Goal: Task Accomplishment & Management: Manage account settings

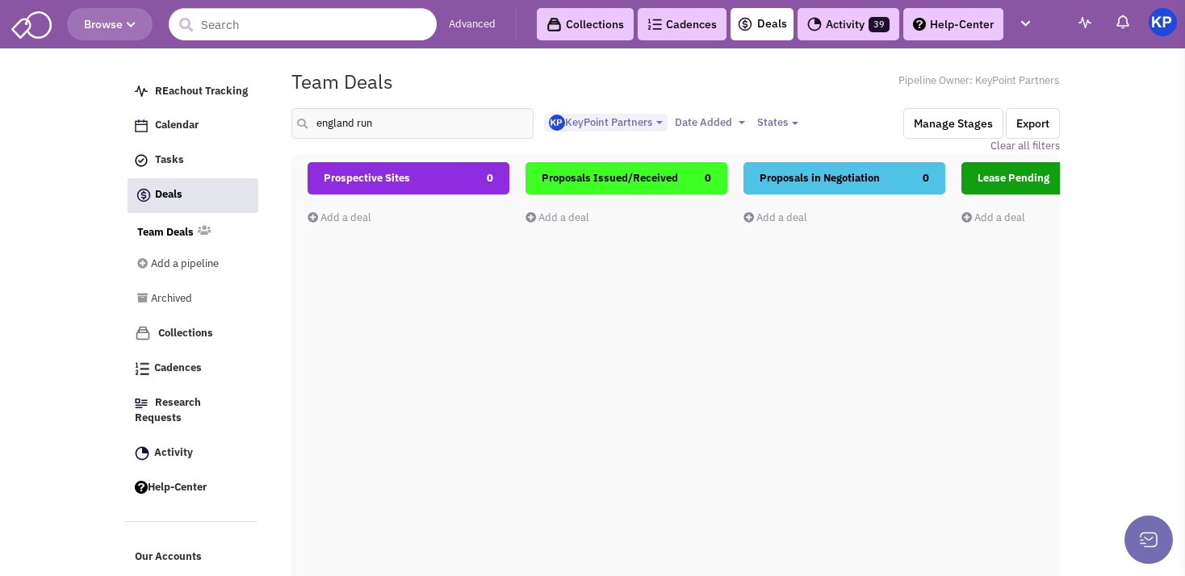
select select "1900"
select select
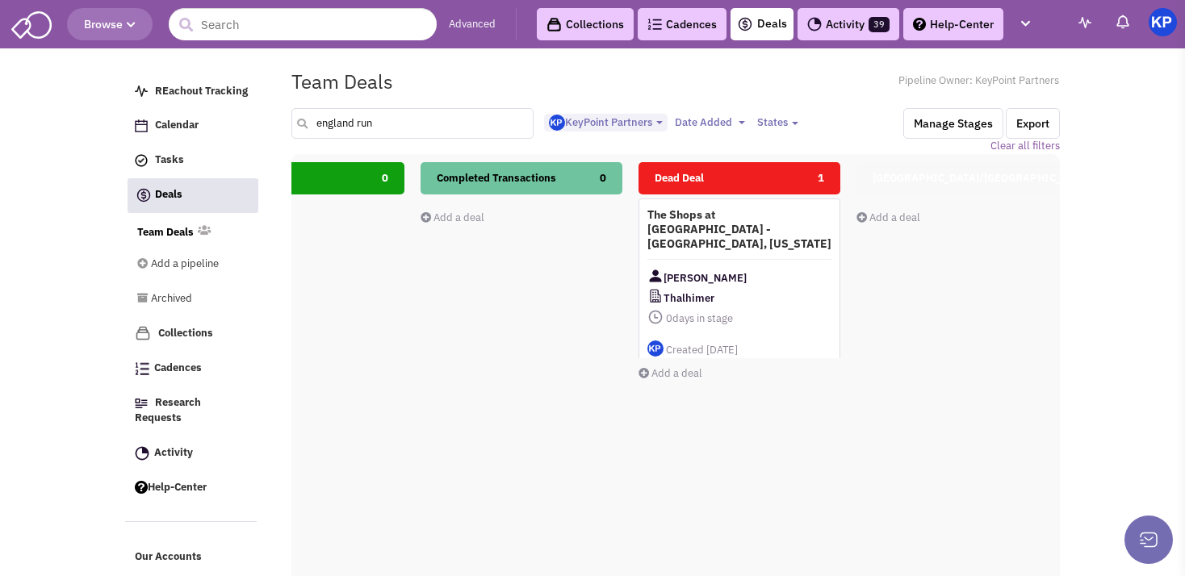
click at [383, 124] on input "england run" at bounding box center [412, 123] width 242 height 31
type input "e"
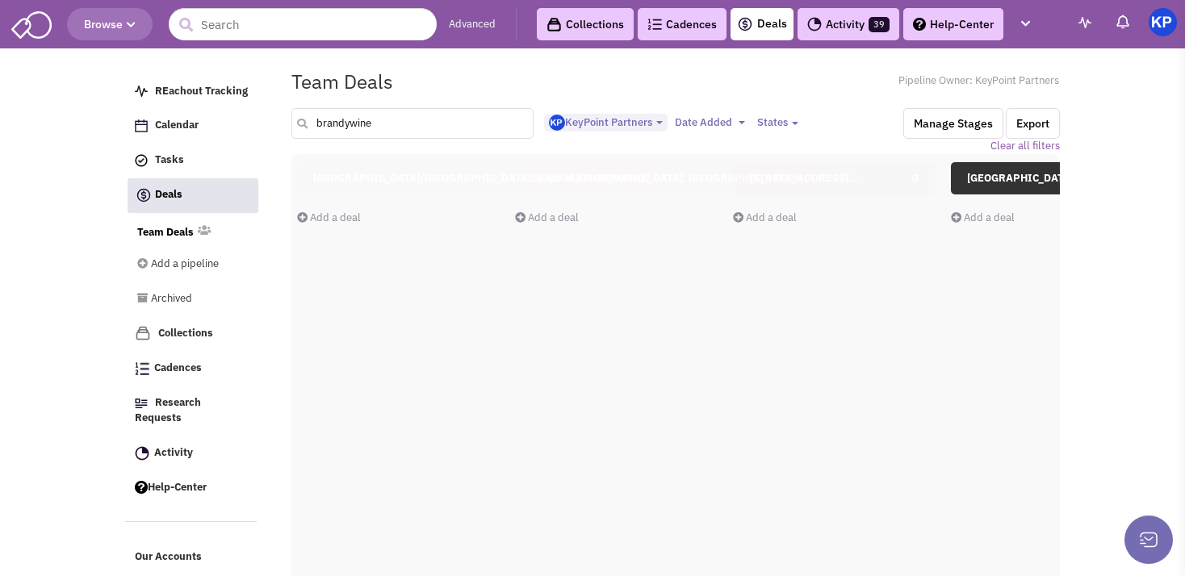
scroll to position [0, 1339]
type input "b"
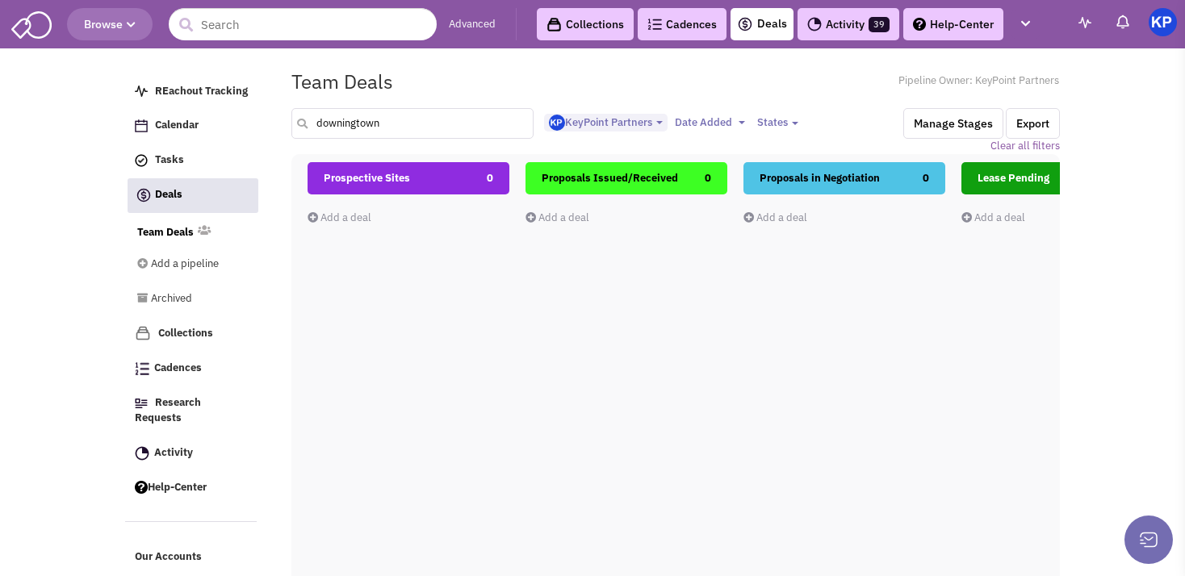
type input "downingtown"
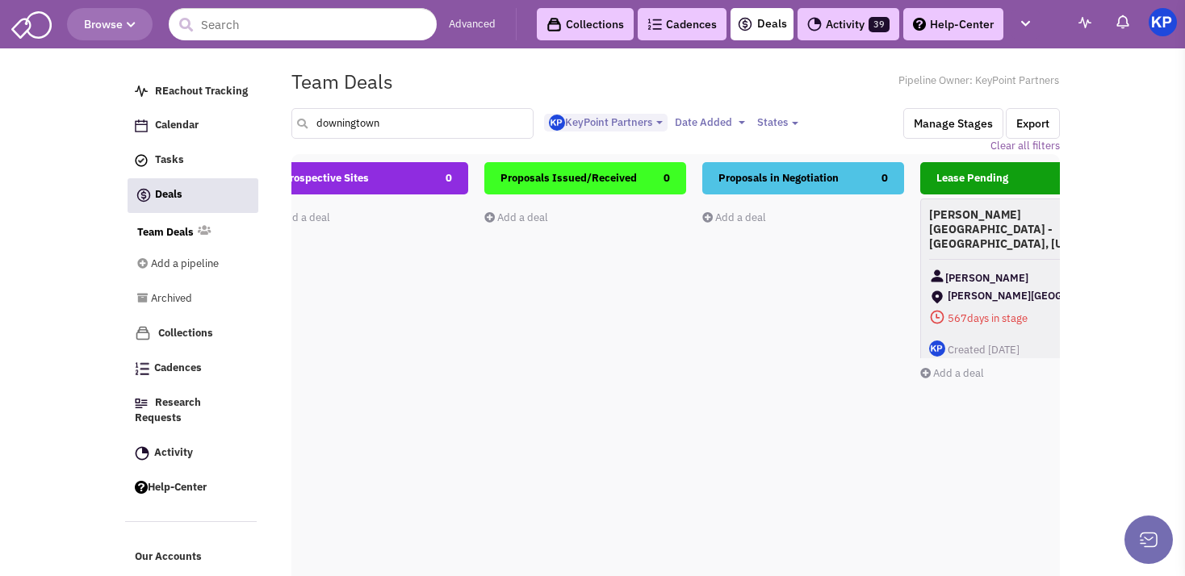
scroll to position [0, 0]
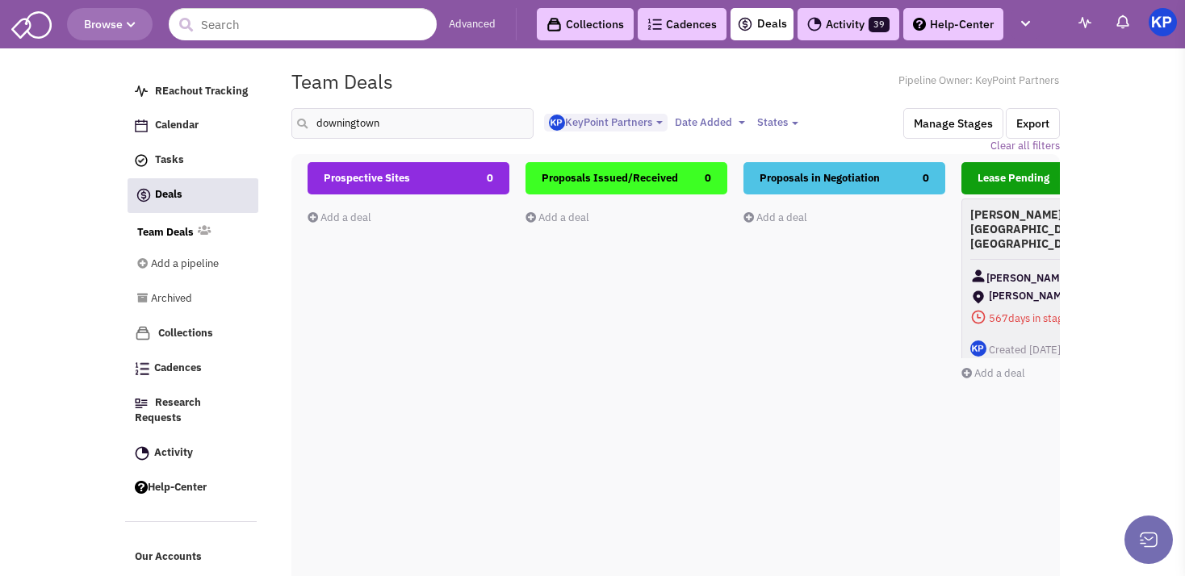
click at [340, 217] on link "Add a deal" at bounding box center [339, 218] width 64 height 14
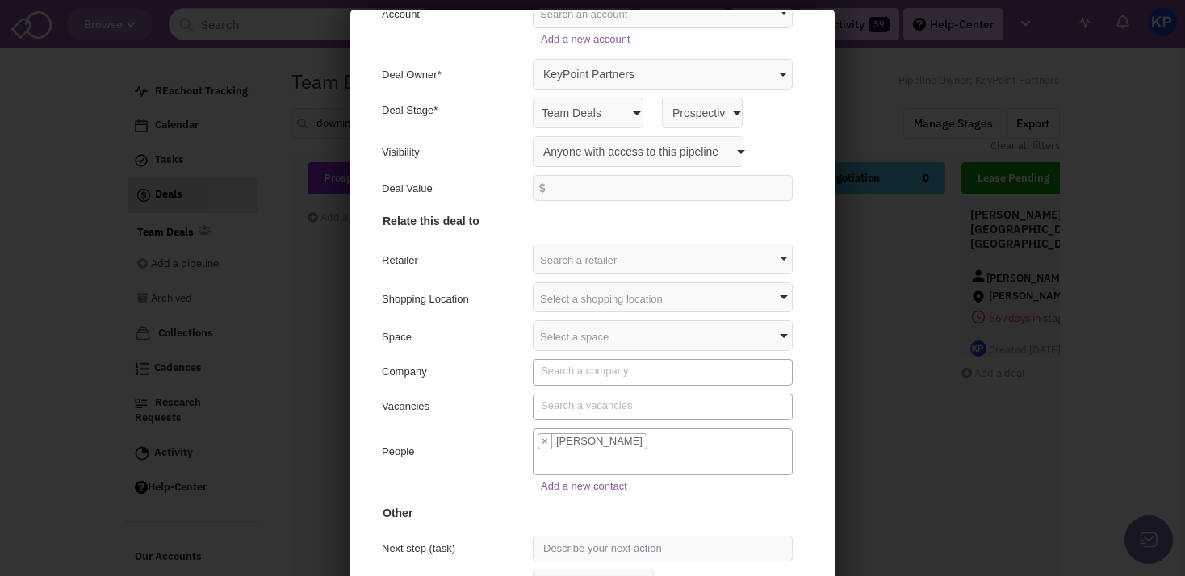
scroll to position [153, 0]
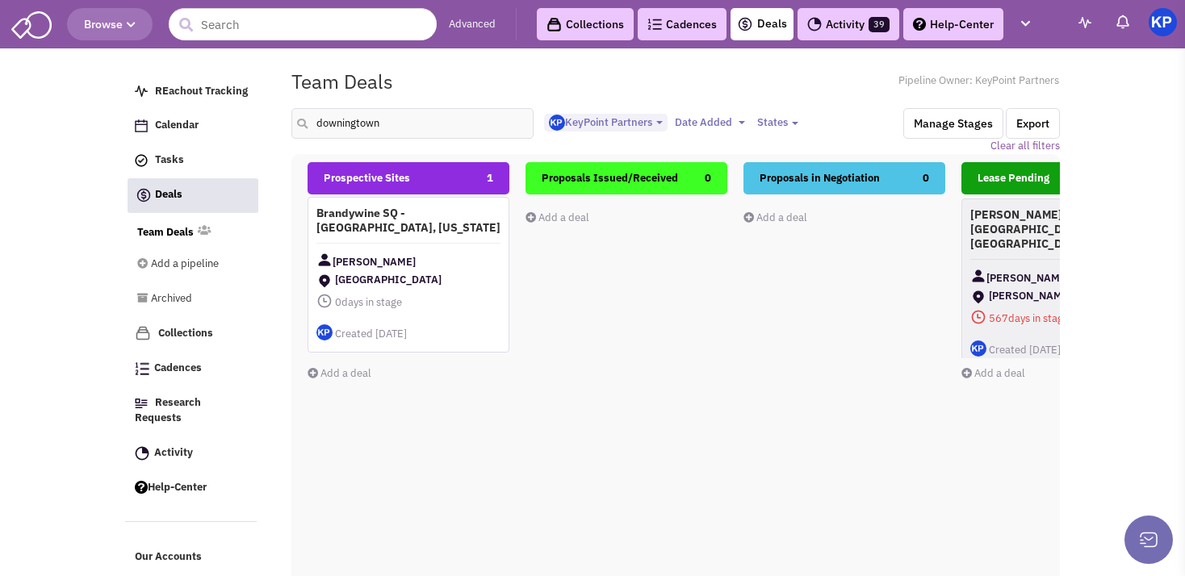
click at [450, 239] on div "Brandywine SQ - [GEOGRAPHIC_DATA], [US_STATE] [PERSON_NAME] [GEOGRAPHIC_DATA] 0…" at bounding box center [408, 275] width 202 height 156
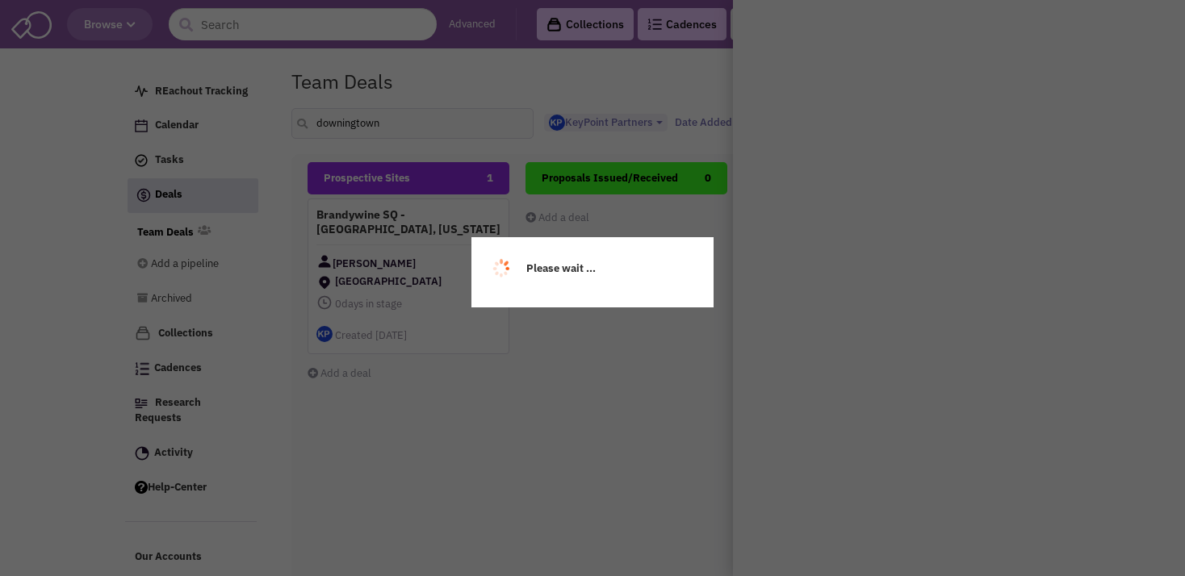
scroll to position [0, 0]
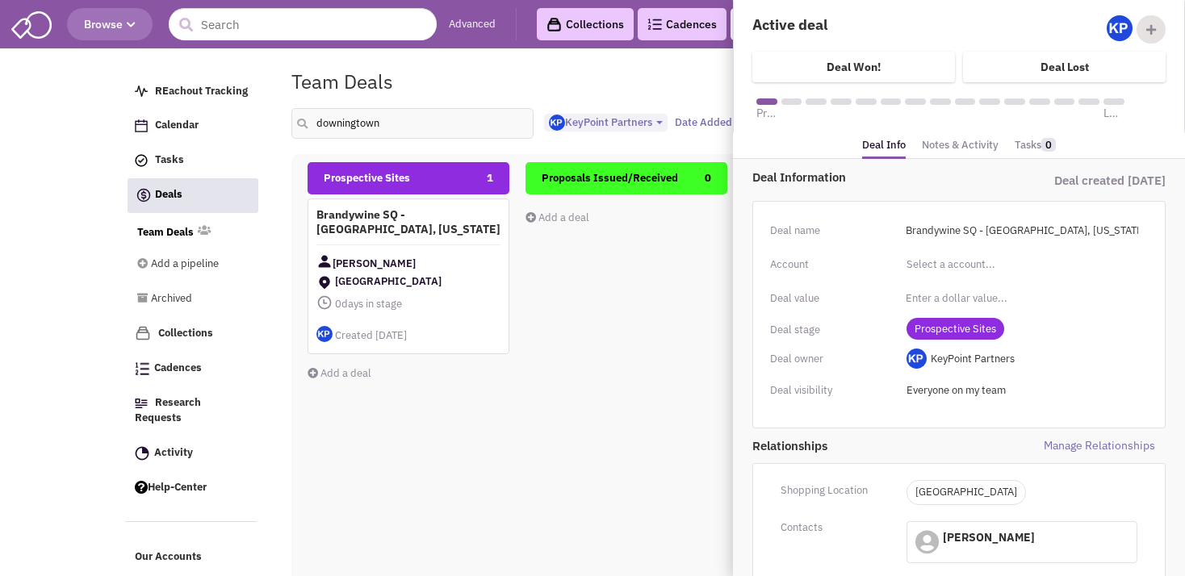
click at [960, 149] on link "Notes & Activity" at bounding box center [960, 145] width 77 height 23
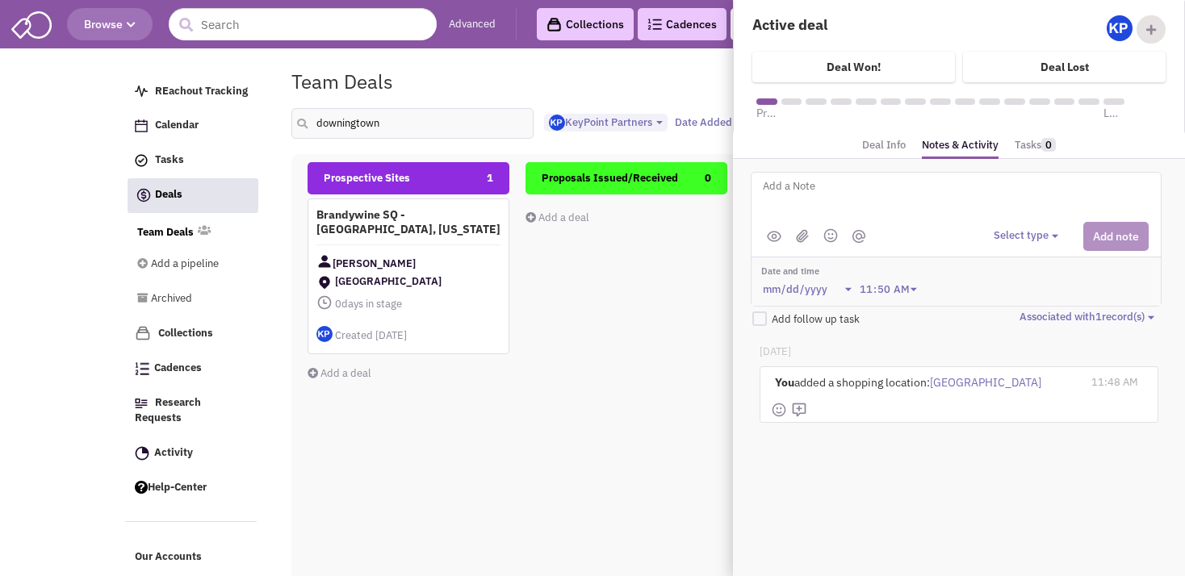
click at [818, 199] on textarea at bounding box center [961, 199] width 400 height 44
type textarea "Address: [STREET_ADDRESS]"
click at [1015, 235] on button "Select type" at bounding box center [1028, 235] width 69 height 15
click at [1009, 307] on div "Log a note" at bounding box center [1018, 312] width 40 height 15
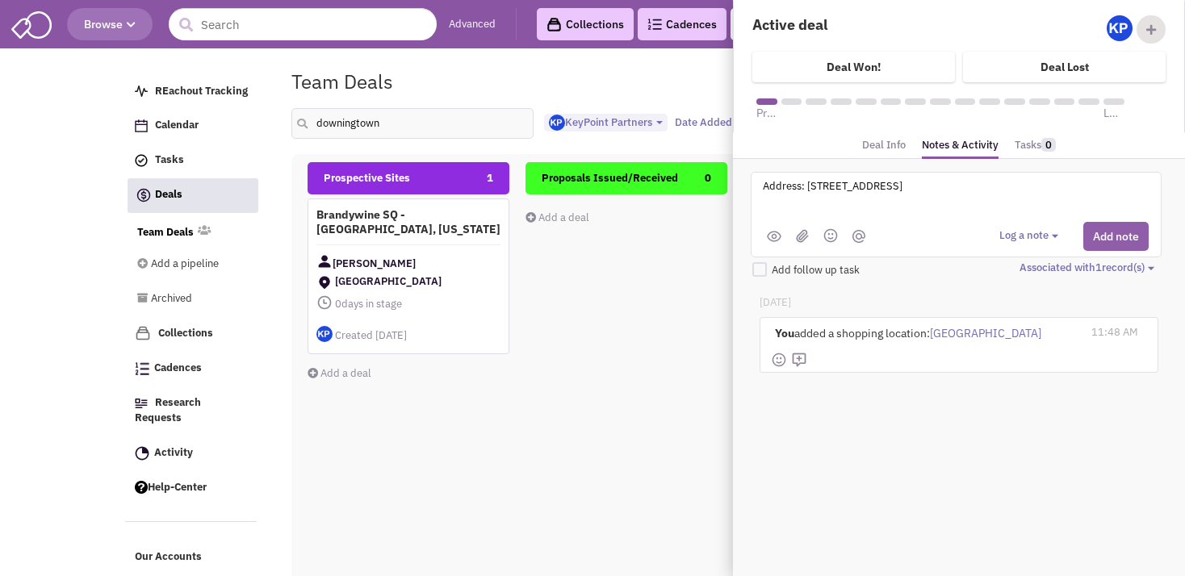
click at [1098, 237] on button "Add note" at bounding box center [1115, 236] width 65 height 29
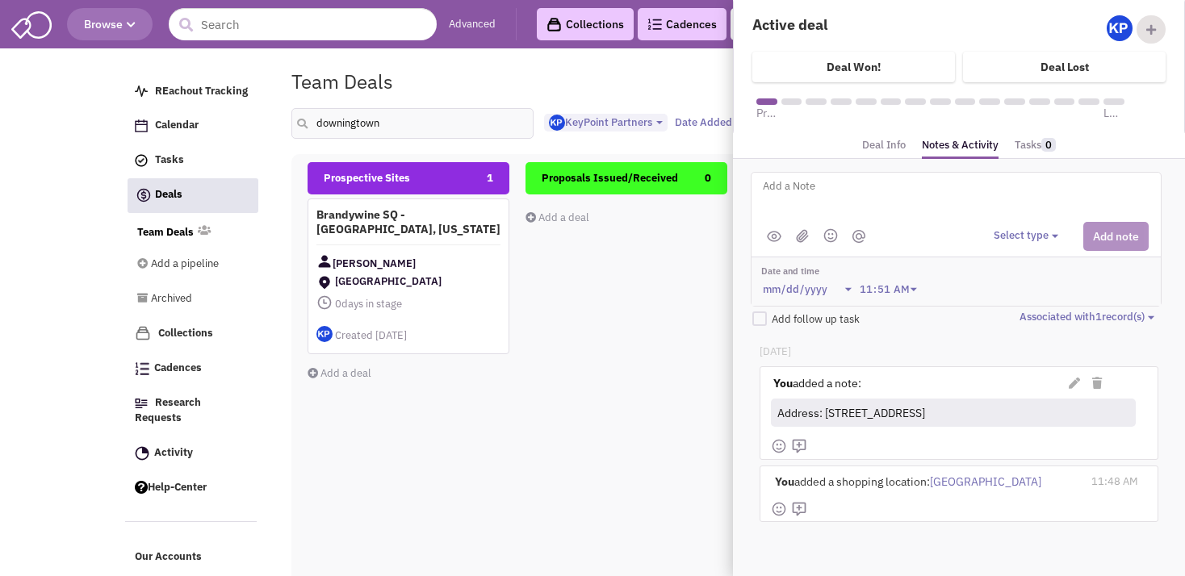
click at [817, 195] on textarea at bounding box center [961, 199] width 400 height 44
paste textarea "who has been reluctant in the past"
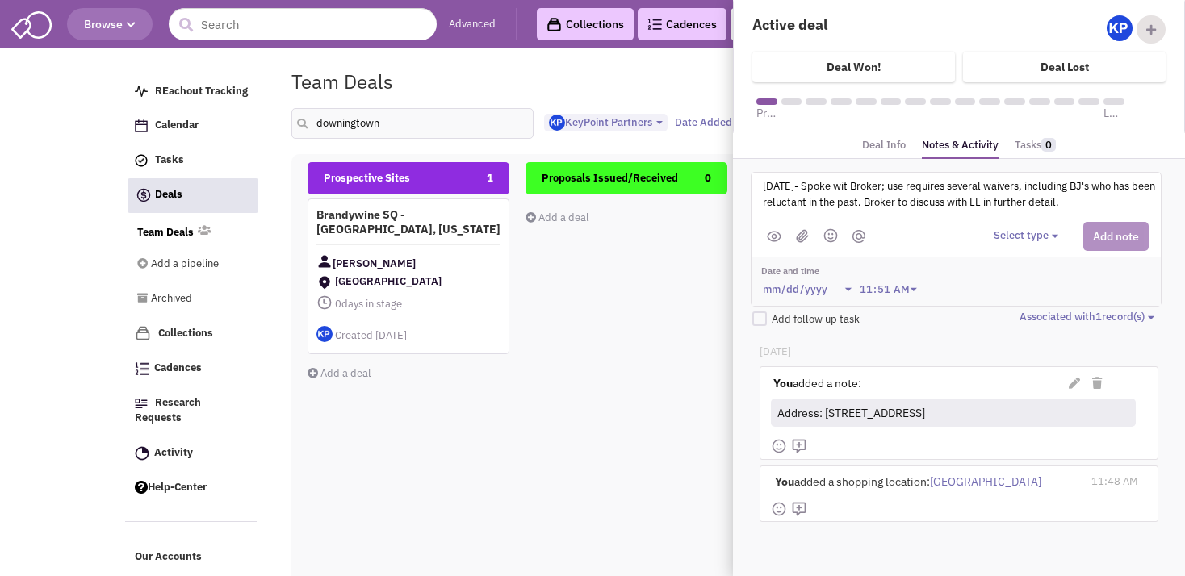
type textarea "[DATE]- Spoke wit Broker; use requires several waivers, including BJ's who has …"
click at [1015, 236] on button "Select type" at bounding box center [1028, 235] width 69 height 15
click at [1022, 308] on div "Log a note" at bounding box center [1018, 312] width 40 height 15
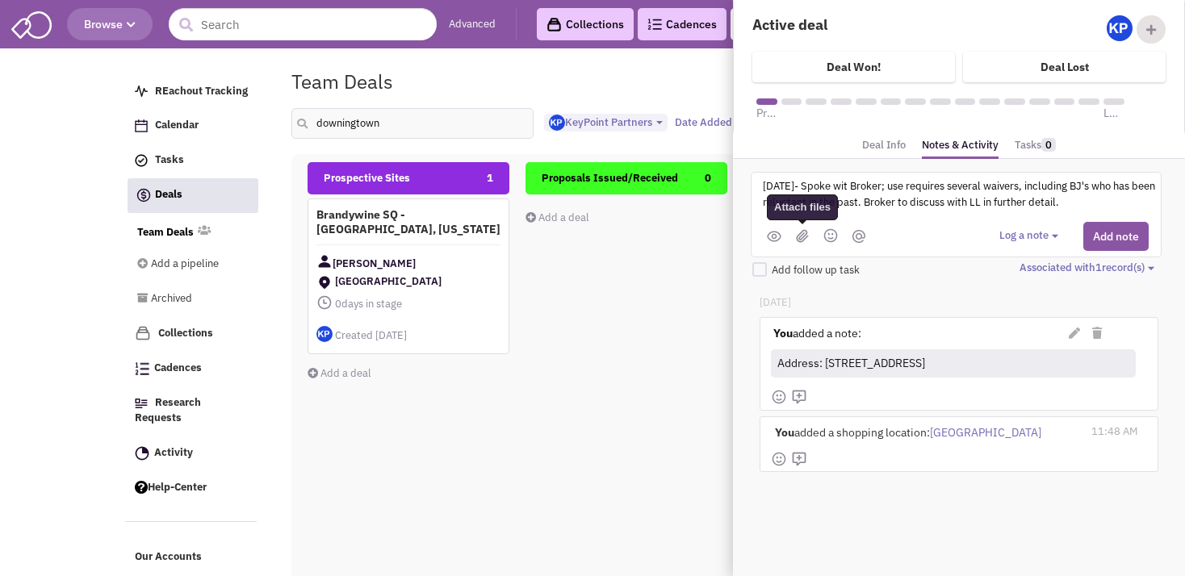
click at [803, 232] on img at bounding box center [802, 236] width 13 height 14
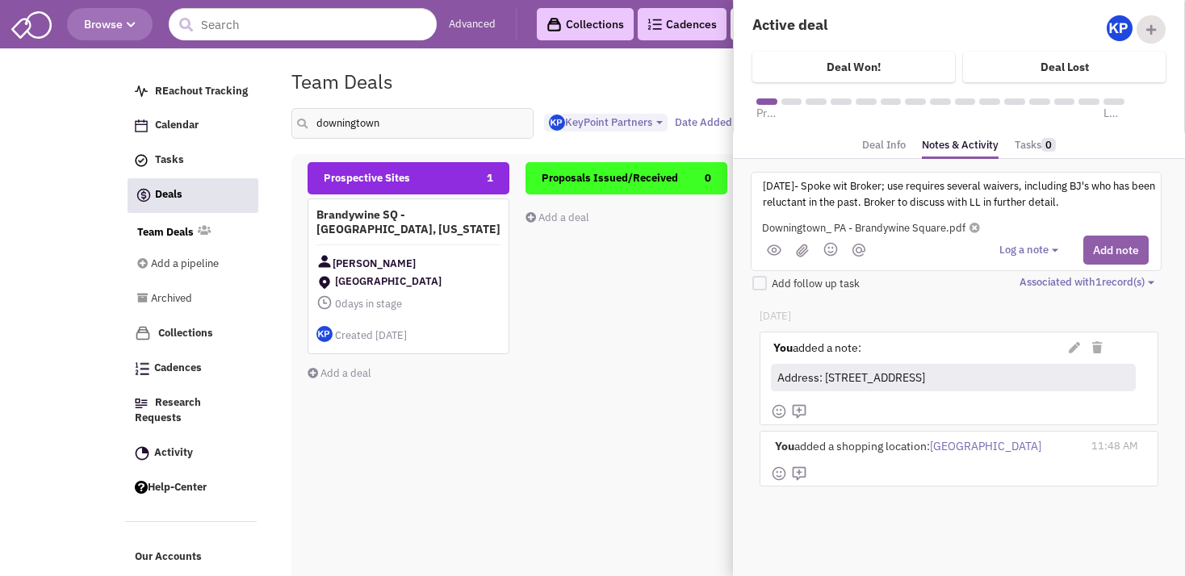
click at [1102, 251] on button "Add note" at bounding box center [1115, 250] width 65 height 29
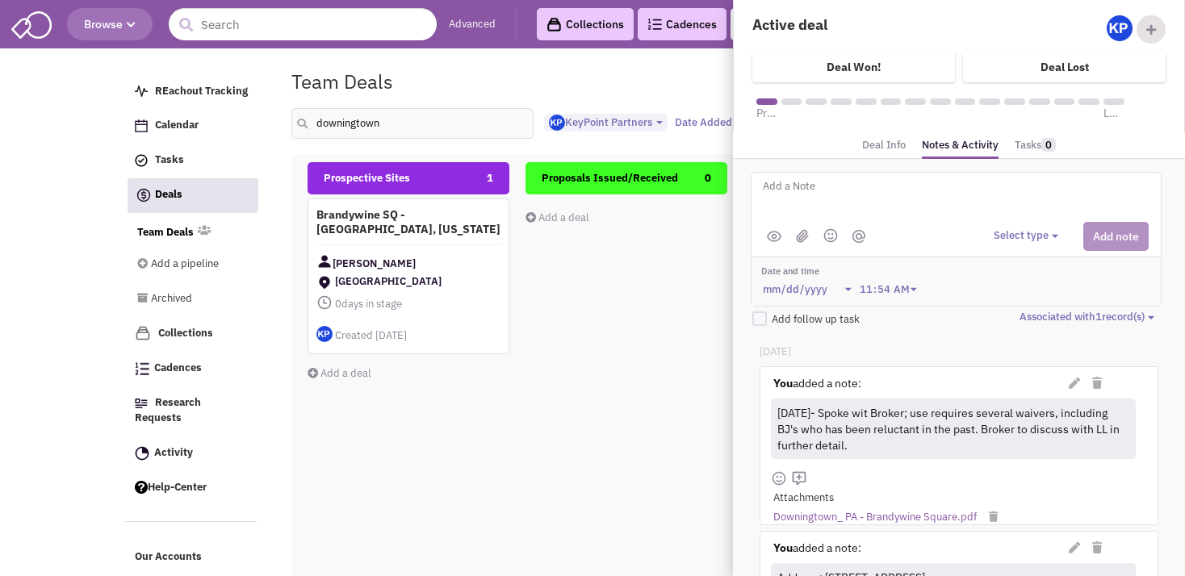
drag, startPoint x: 953, startPoint y: 446, endPoint x: 780, endPoint y: 400, distance: 179.5
click at [780, 401] on div "[DATE]- Spoke wit Broker; use requires several waivers, including BJ's who has …" at bounding box center [951, 429] width 355 height 56
copy div "[DATE]- Spoke wit Broker; use requires several waivers, including BJ's who has …"
